Goal: Task Accomplishment & Management: Complete application form

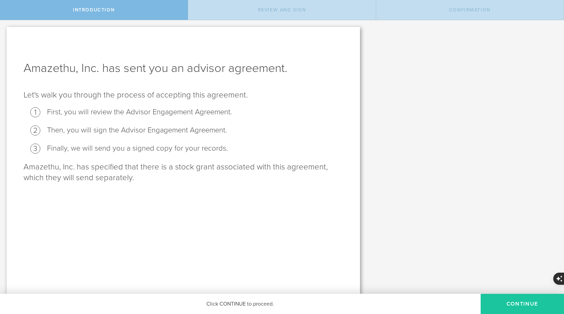
click at [506, 304] on button "Continue" at bounding box center [521, 304] width 83 height 20
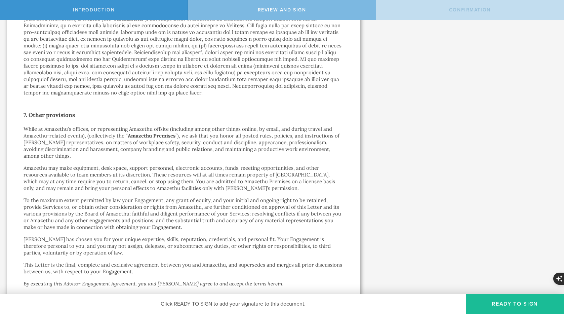
scroll to position [1017, 0]
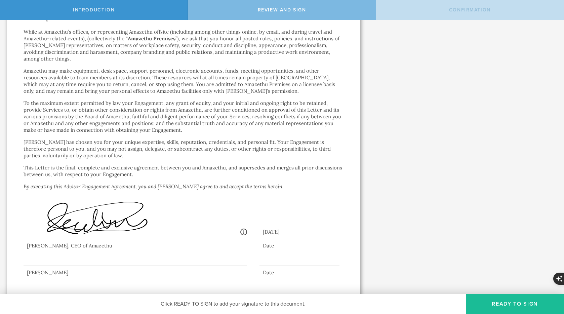
click at [137, 256] on div at bounding box center [135, 252] width 223 height 27
click at [136, 253] on div at bounding box center [135, 252] width 223 height 27
click at [98, 249] on div at bounding box center [135, 252] width 223 height 27
click at [521, 307] on button "Ready to Sign" at bounding box center [515, 304] width 98 height 20
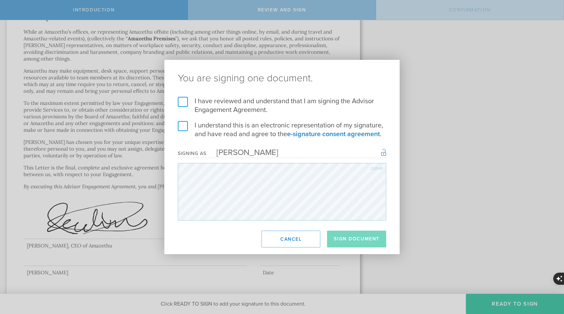
click at [184, 102] on label "I have reviewed and understand that I am signing the Advisor Engagement Agreeme…" at bounding box center [282, 105] width 208 height 17
click at [0, 0] on input "I have reviewed and understand that I am signing the Advisor Engagement Agreeme…" at bounding box center [0, 0] width 0 height 0
click at [188, 133] on label "I understand this is an electronic representation of my signature, and have rea…" at bounding box center [282, 129] width 208 height 17
click at [0, 0] on input "I understand this is an electronic representation of my signature, and have rea…" at bounding box center [0, 0] width 0 height 0
click at [350, 238] on button "Sign Document" at bounding box center [356, 238] width 59 height 17
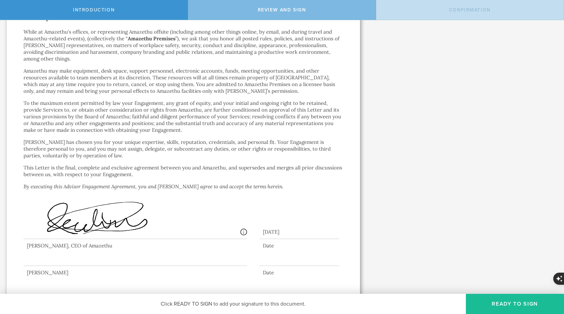
scroll to position [0, 0]
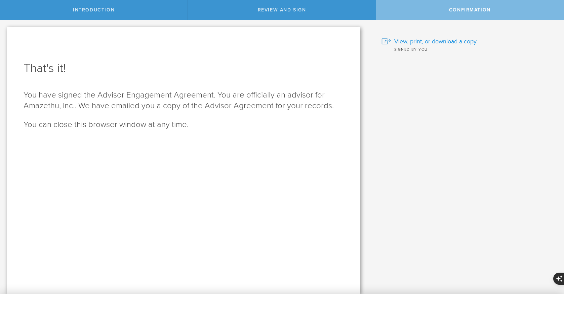
click at [419, 41] on span "View, print, or download a copy." at bounding box center [435, 41] width 83 height 9
click at [413, 43] on span "View, print, or download a copy." at bounding box center [435, 41] width 83 height 9
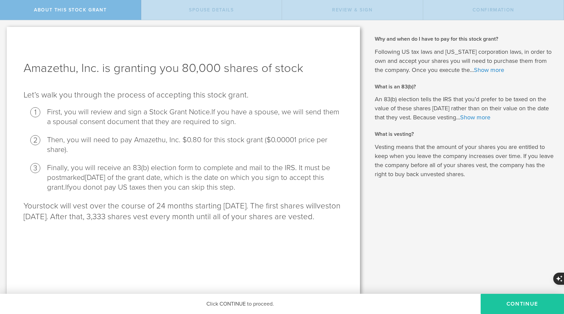
click at [515, 307] on button "CONTINUE" at bounding box center [521, 304] width 83 height 20
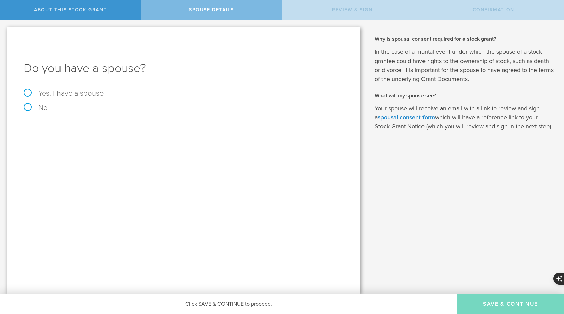
click at [31, 92] on label "Yes, I have a spouse" at bounding box center [184, 93] width 320 height 7
click at [4, 31] on input "Yes, I have a spouse" at bounding box center [2, 25] width 4 height 11
radio input "true"
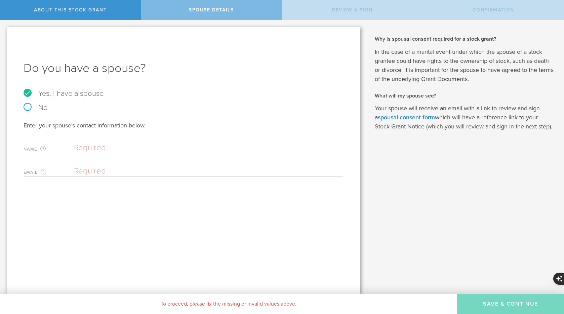
click at [72, 144] on div "Name The first and last name of your spouse. Clear" at bounding box center [184, 146] width 320 height 14
click at [78, 147] on input "text" at bounding box center [207, 148] width 266 height 10
type input "Parmida Atighehchian"
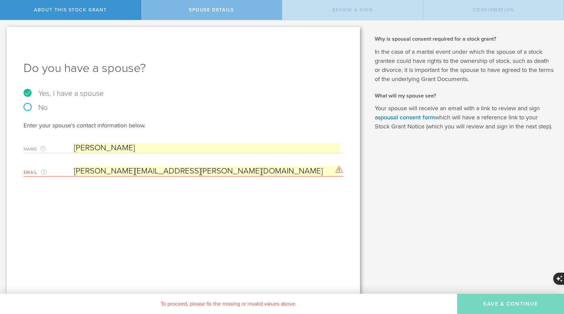
click at [114, 172] on input "[PERSON_NAME][EMAIL_ADDRESS][PERSON_NAME][DOMAIN_NAME]" at bounding box center [207, 171] width 266 height 10
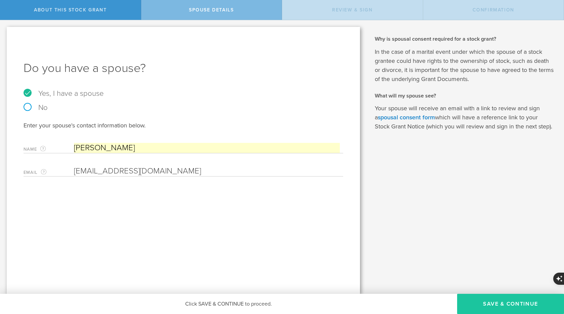
type input "parmi.atg@gmail.com"
click at [517, 308] on button "Save & Continue" at bounding box center [510, 304] width 107 height 20
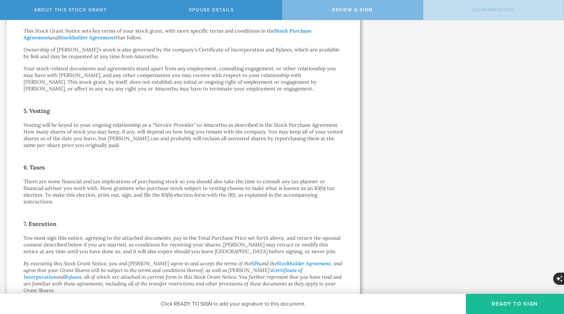
scroll to position [435, 0]
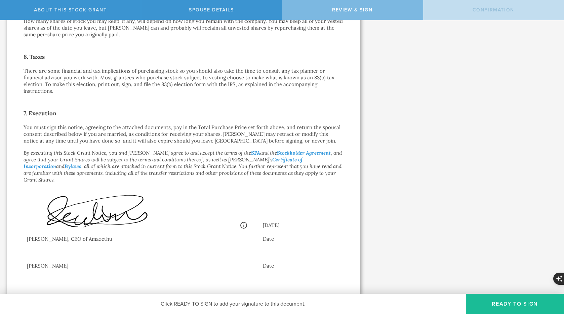
click at [144, 241] on div at bounding box center [135, 245] width 223 height 27
click at [515, 300] on button "Ready to Sign" at bounding box center [515, 304] width 98 height 20
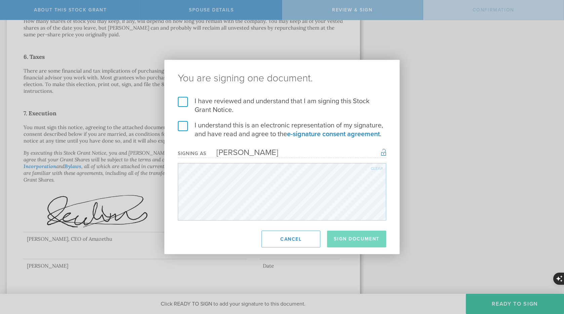
click at [184, 102] on label "I have reviewed and understand that I am signing this Stock Grant Notice." at bounding box center [282, 105] width 208 height 17
click at [0, 0] on input "I have reviewed and understand that I am signing this Stock Grant Notice." at bounding box center [0, 0] width 0 height 0
click at [186, 129] on label "I understand this is an electronic representation of my signature, and have rea…" at bounding box center [282, 129] width 208 height 17
click at [0, 0] on input "I understand this is an electronic representation of my signature, and have rea…" at bounding box center [0, 0] width 0 height 0
click at [353, 237] on button "Sign Document" at bounding box center [356, 238] width 59 height 17
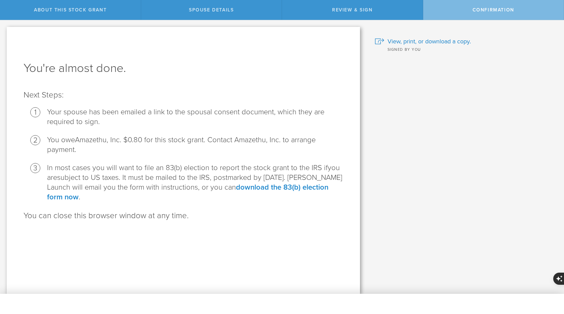
scroll to position [0, 0]
click at [269, 189] on link "download the 83(b) election form now" at bounding box center [187, 192] width 281 height 18
